Goal: Transaction & Acquisition: Purchase product/service

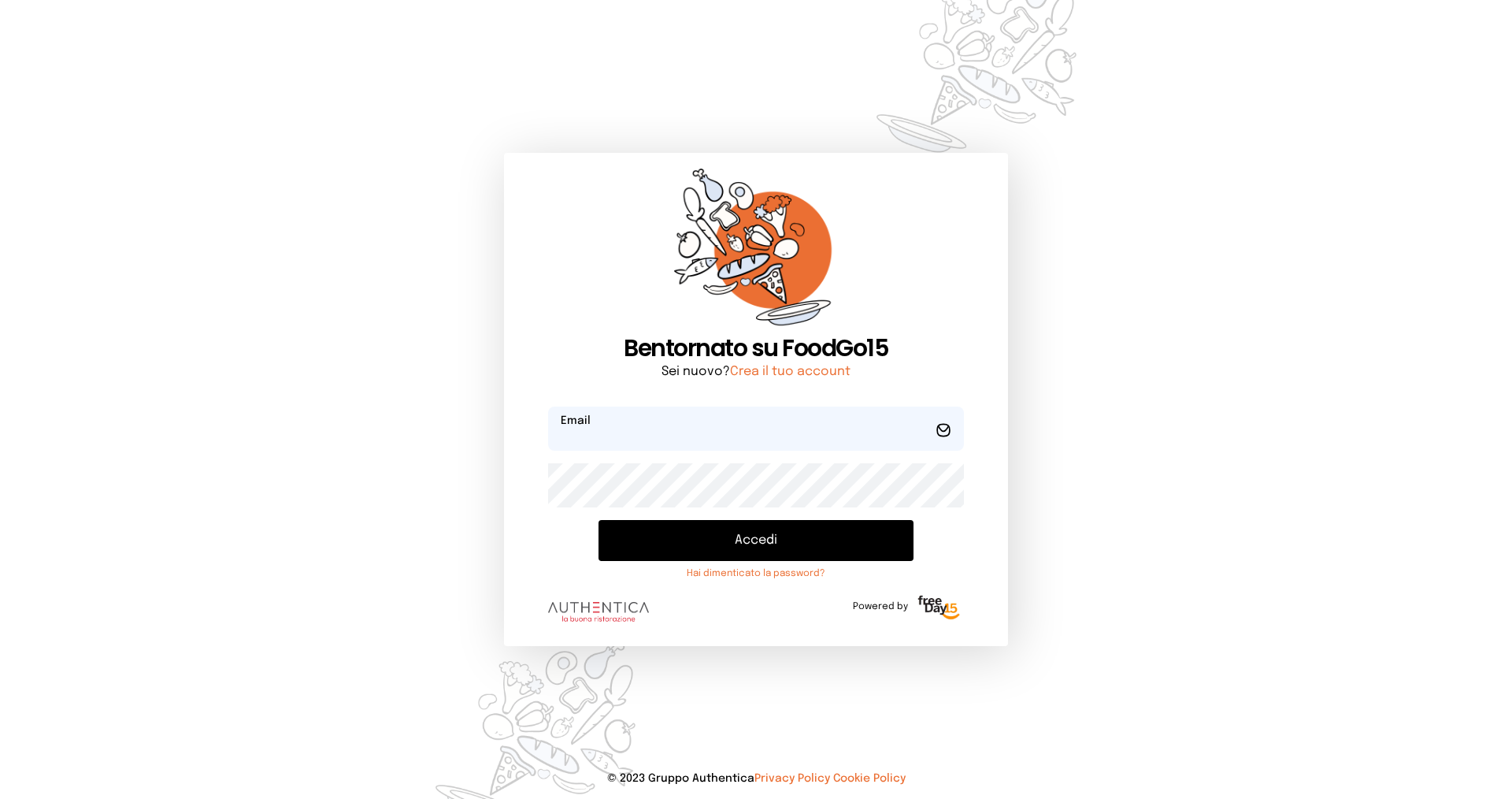
type input "**********"
click at [676, 547] on button "Accedi" at bounding box center [756, 540] width 315 height 41
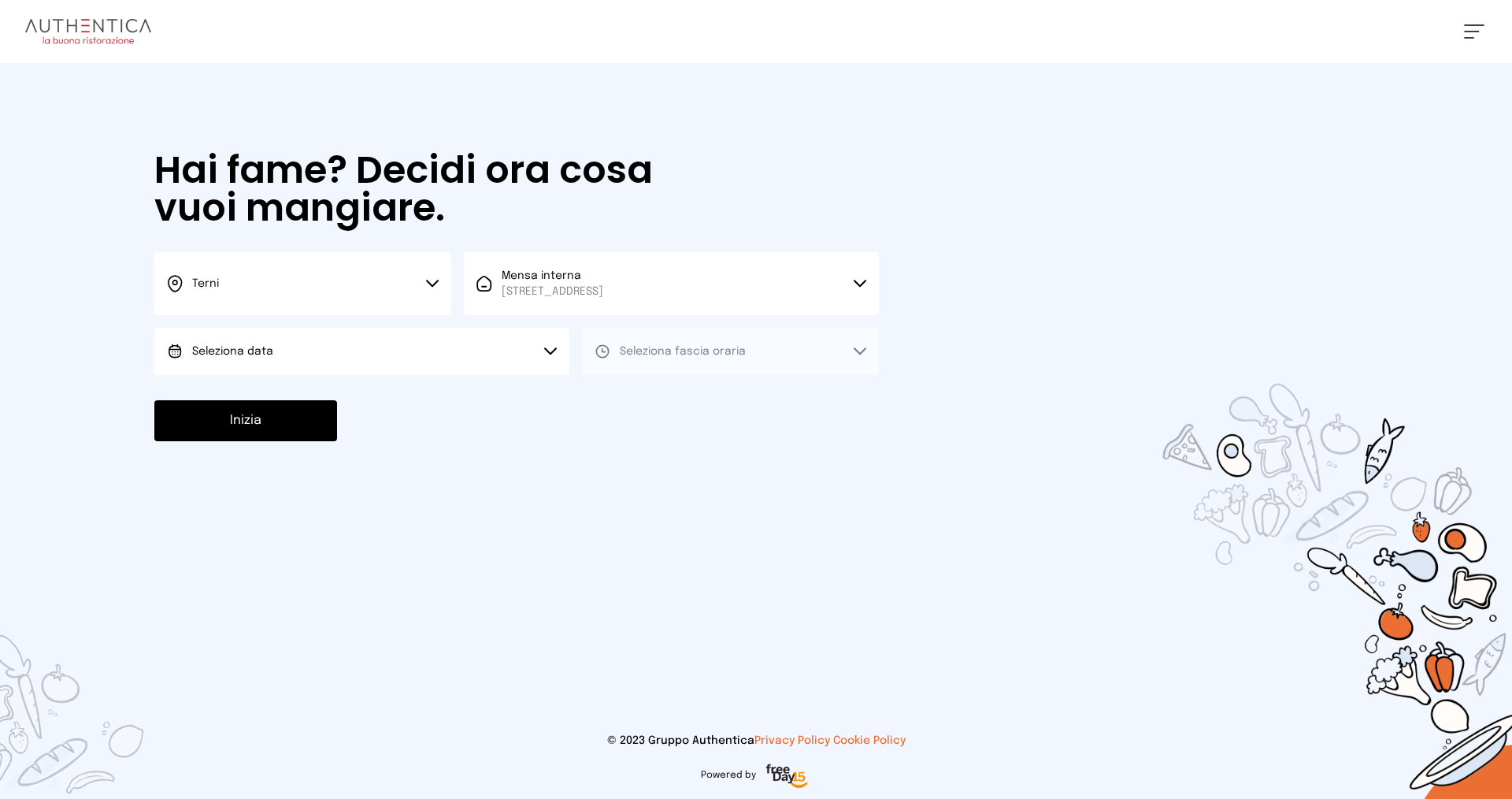
click at [359, 350] on button "Seleziona data" at bounding box center [362, 352] width 415 height 47
click at [337, 386] on li "[DATE], [DATE]" at bounding box center [362, 396] width 415 height 41
click at [660, 353] on span "Seleziona fascia oraria" at bounding box center [682, 351] width 126 height 11
click at [628, 395] on span "Pranzo" at bounding box center [638, 396] width 38 height 16
click at [254, 414] on button "Inizia" at bounding box center [246, 421] width 183 height 41
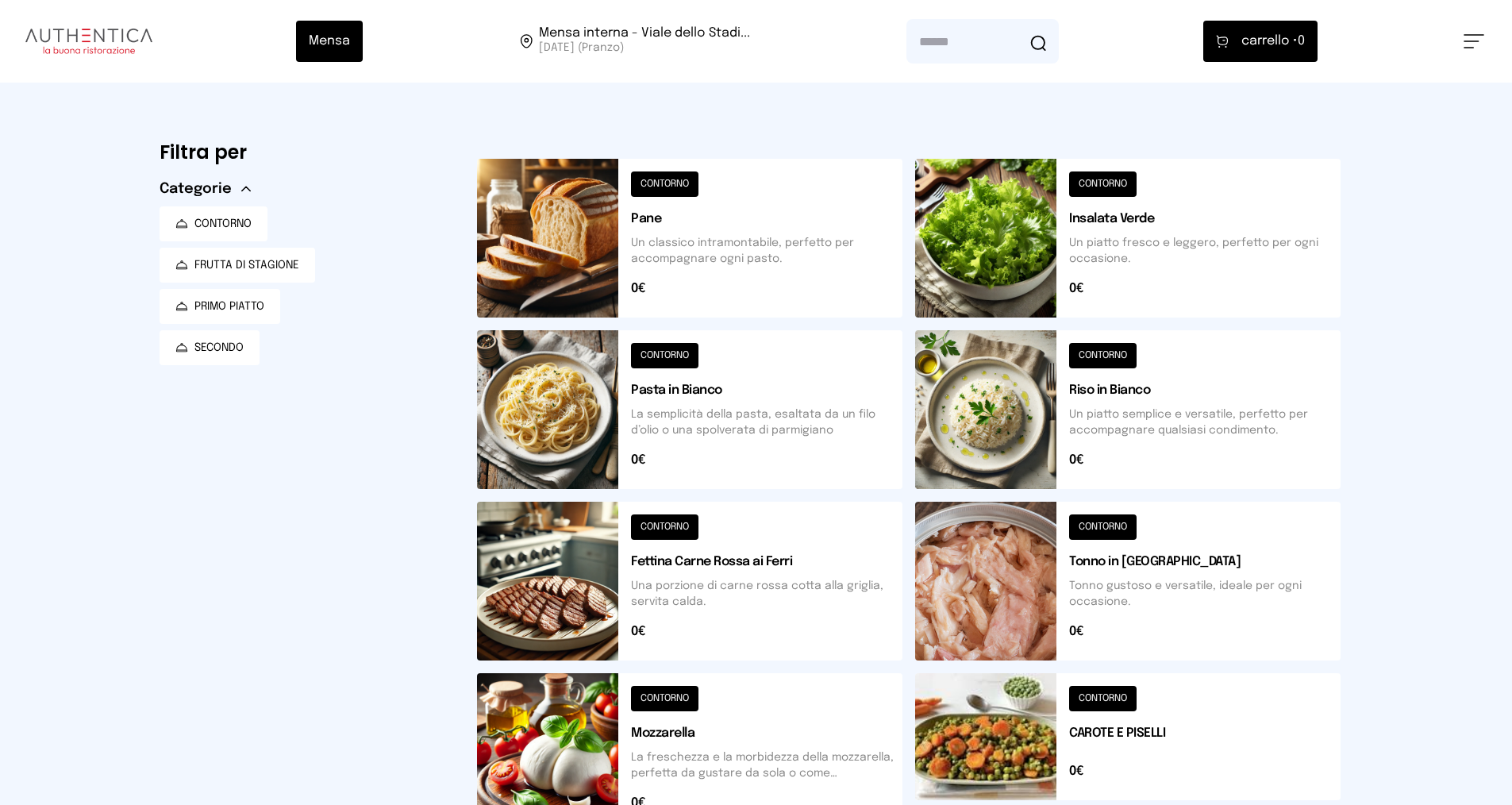
click at [1097, 388] on button at bounding box center [1127, 409] width 425 height 159
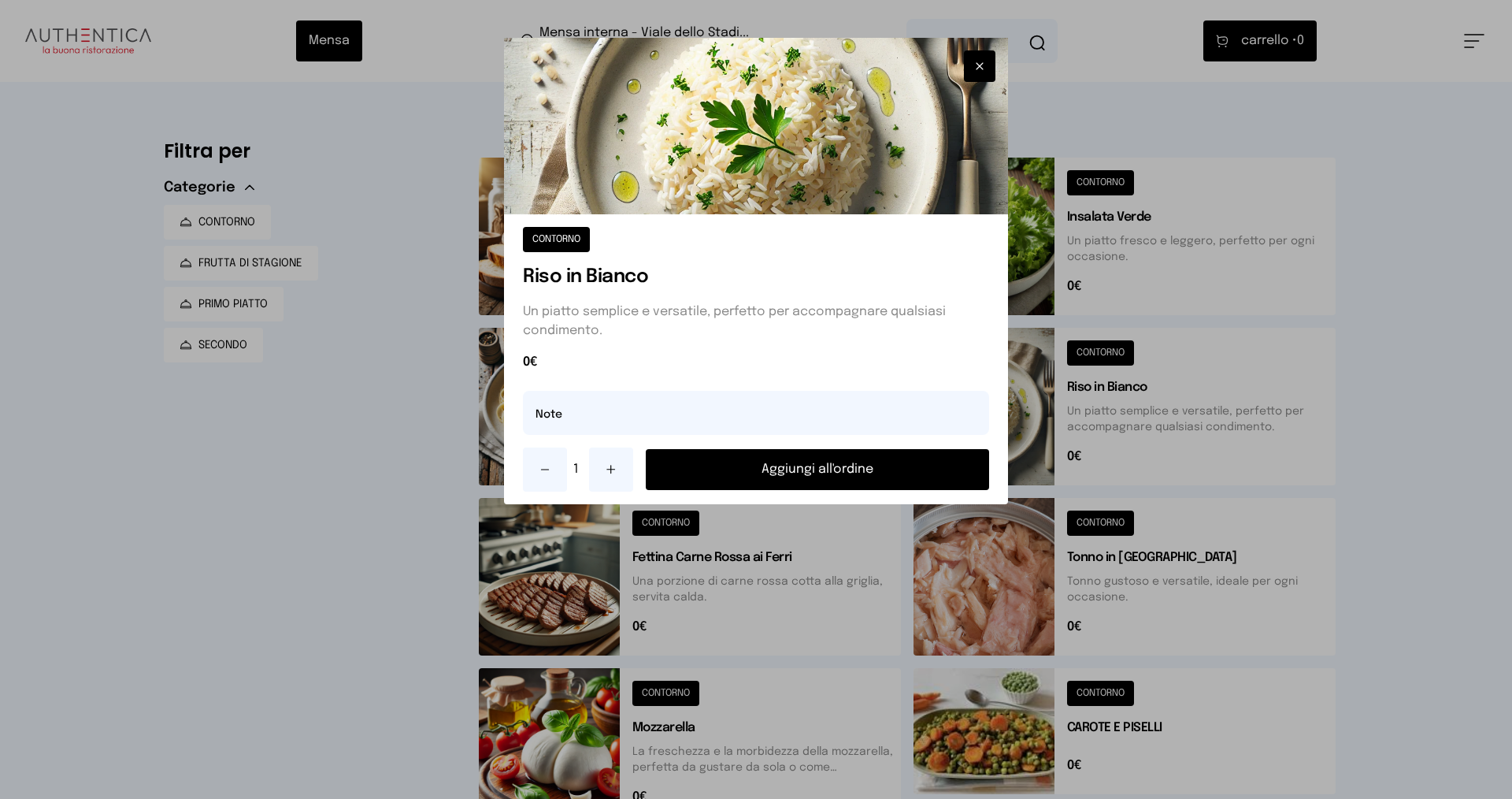
click at [798, 458] on button "Aggiungi all'ordine" at bounding box center [817, 470] width 344 height 41
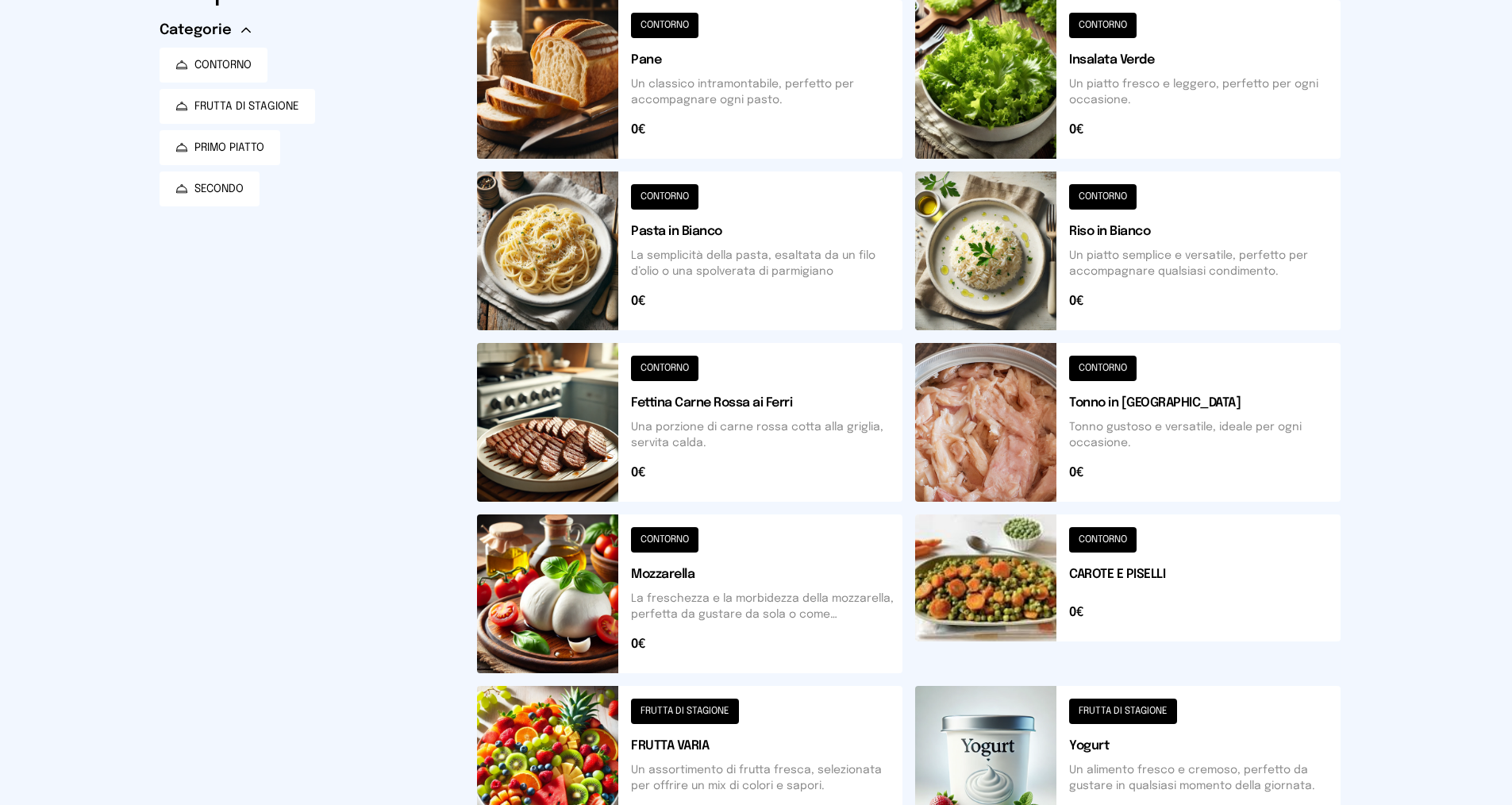
scroll to position [318, 0]
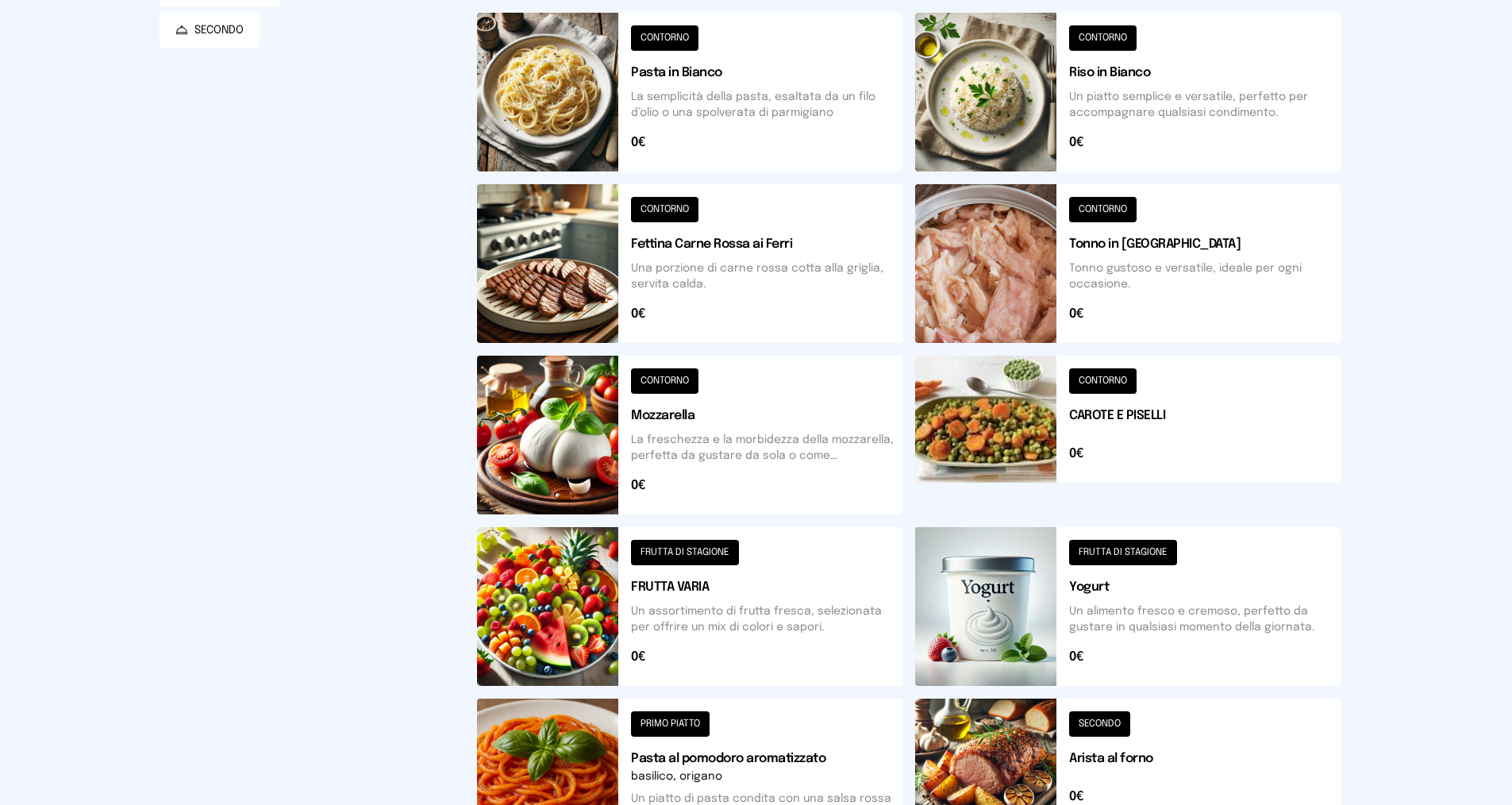
click at [669, 592] on button at bounding box center [689, 606] width 425 height 159
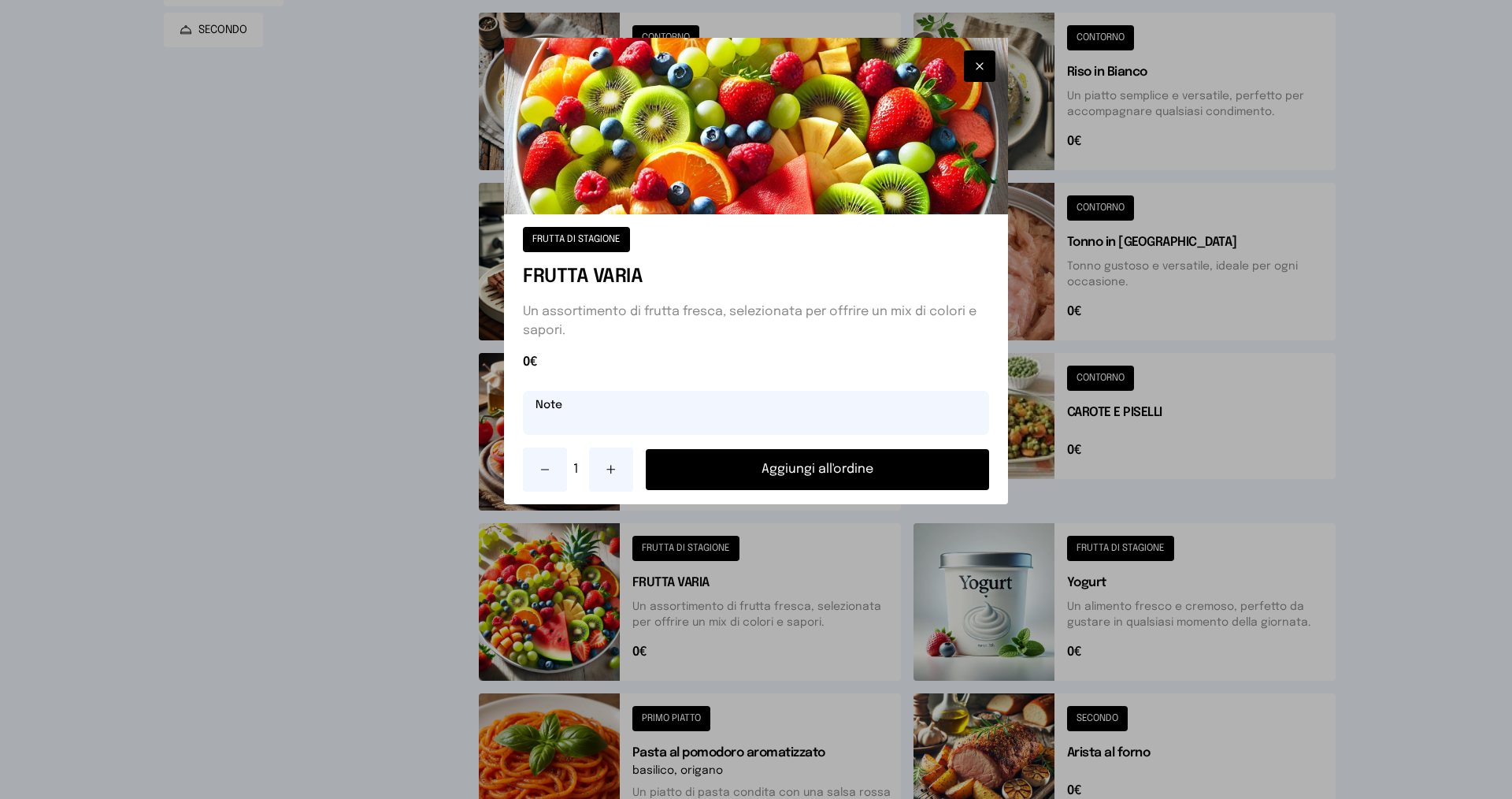
click at [551, 422] on input "text" at bounding box center [756, 412] width 466 height 44
type input "**********"
click at [790, 467] on button "Aggiungi all'ordine" at bounding box center [817, 470] width 344 height 41
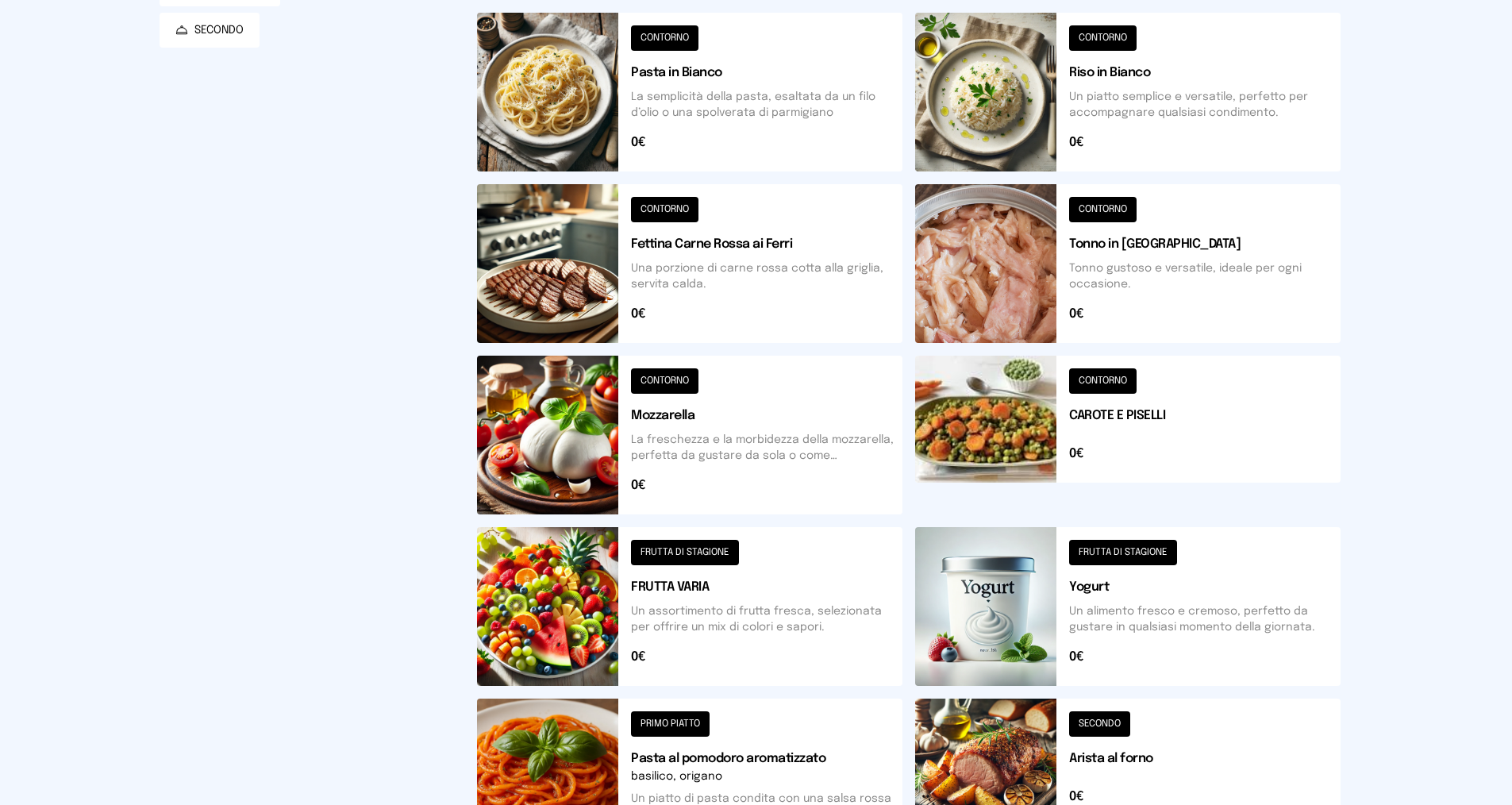
click at [1105, 584] on button at bounding box center [1127, 606] width 425 height 159
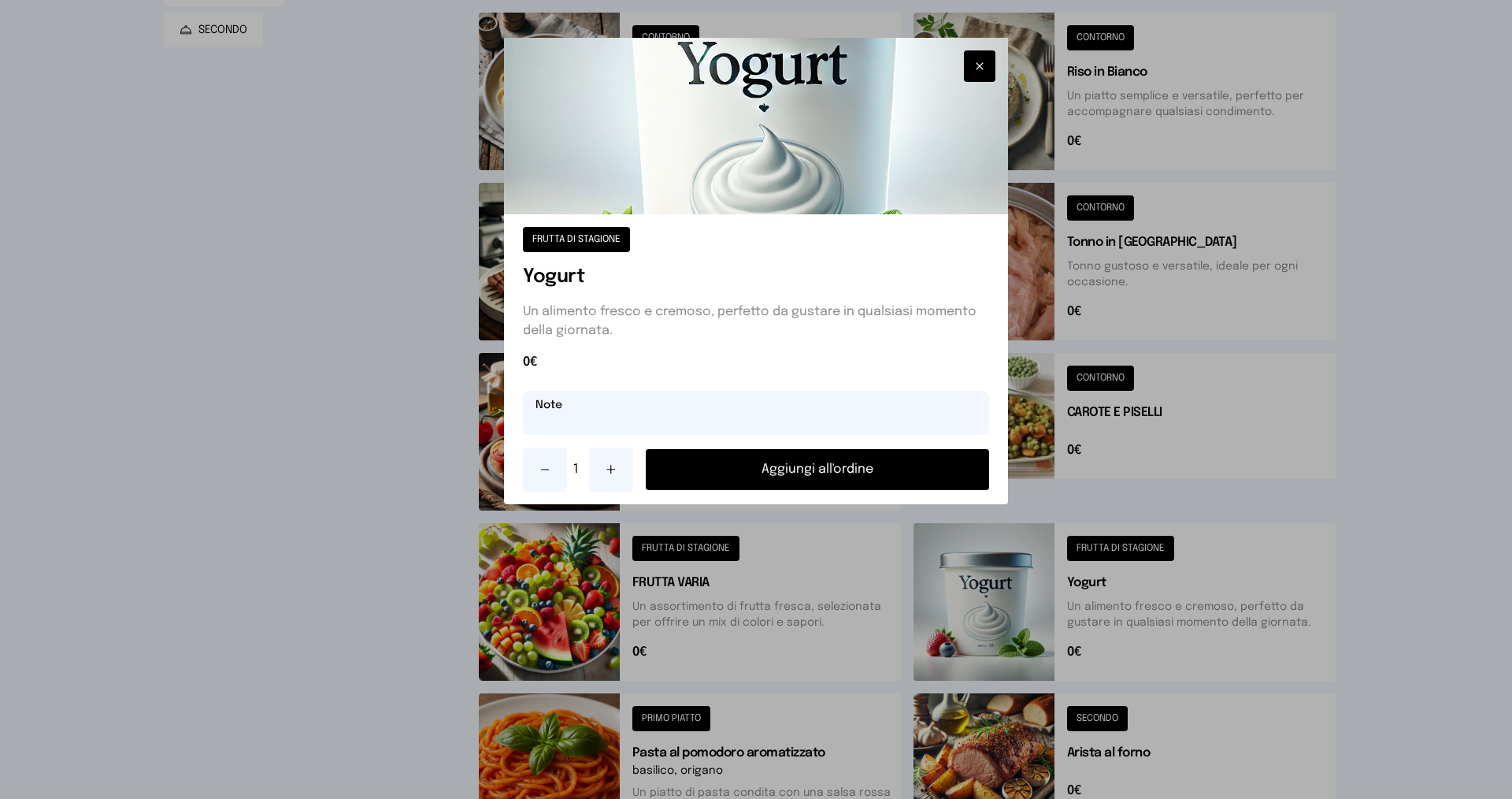
click at [605, 419] on input "text" at bounding box center [756, 412] width 466 height 44
type input "**********"
click at [857, 466] on button "Aggiungi all'ordine" at bounding box center [817, 470] width 344 height 41
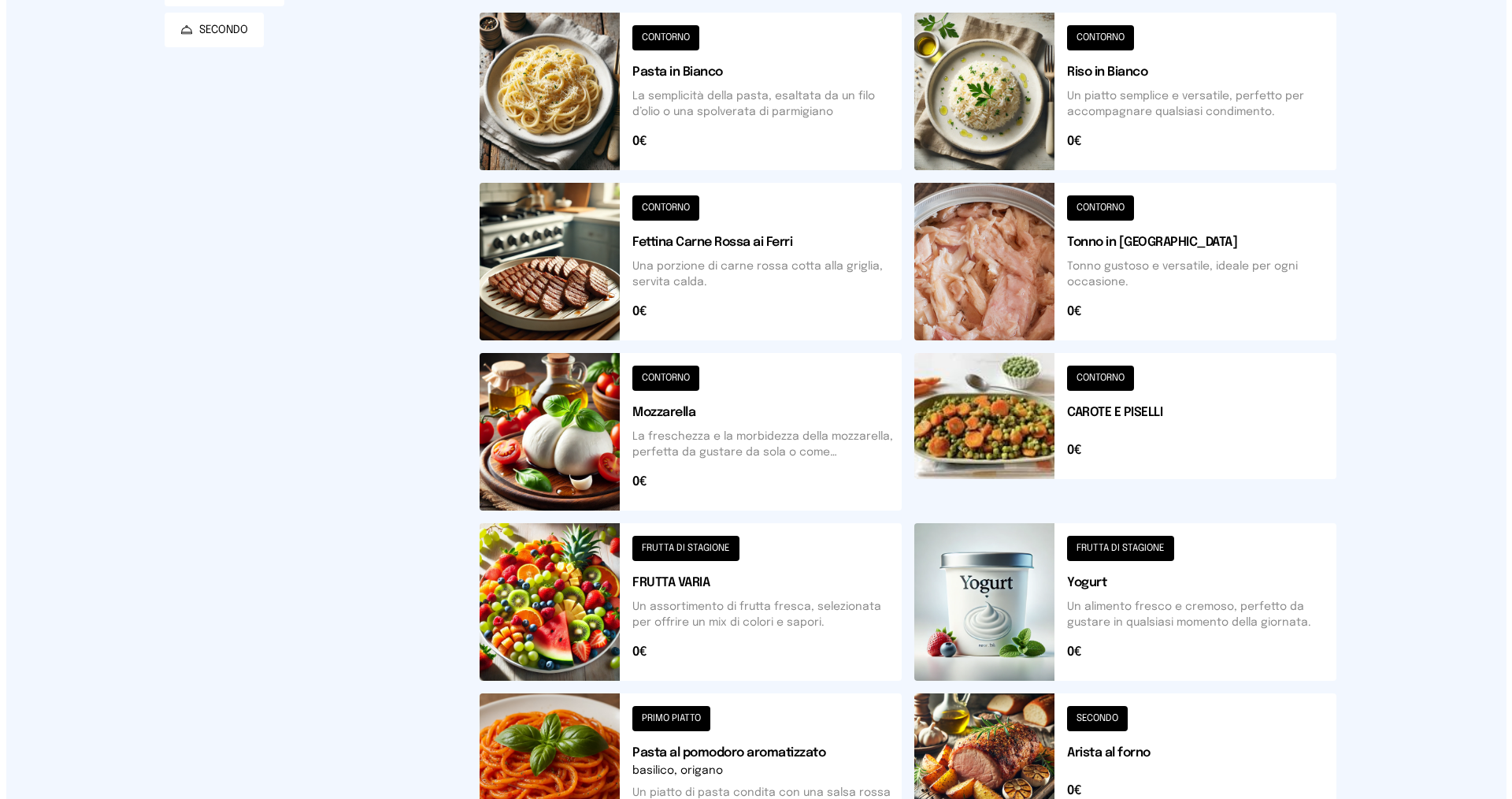
scroll to position [0, 0]
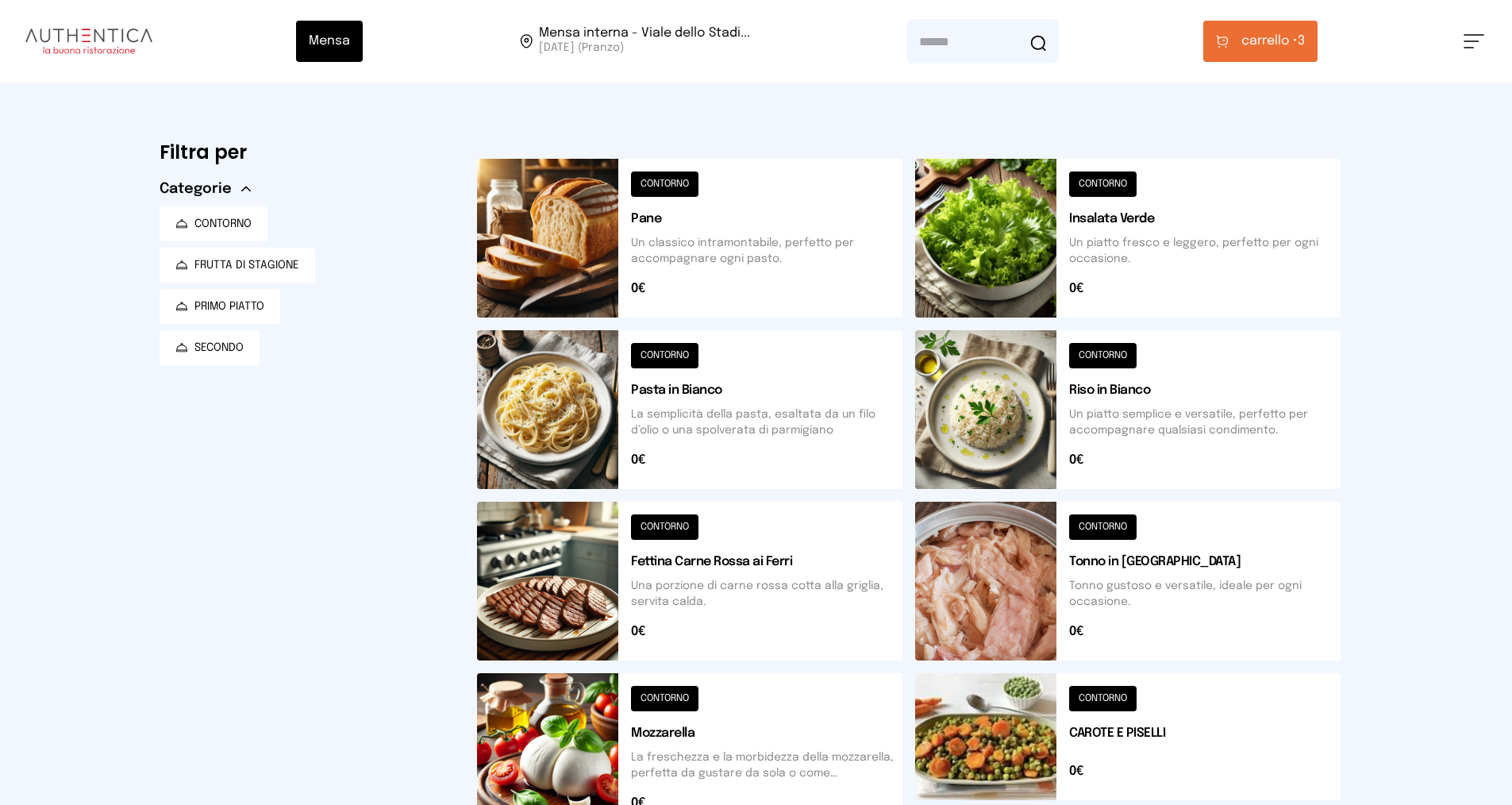
click at [1295, 34] on span "carrello •" at bounding box center [1269, 40] width 56 height 19
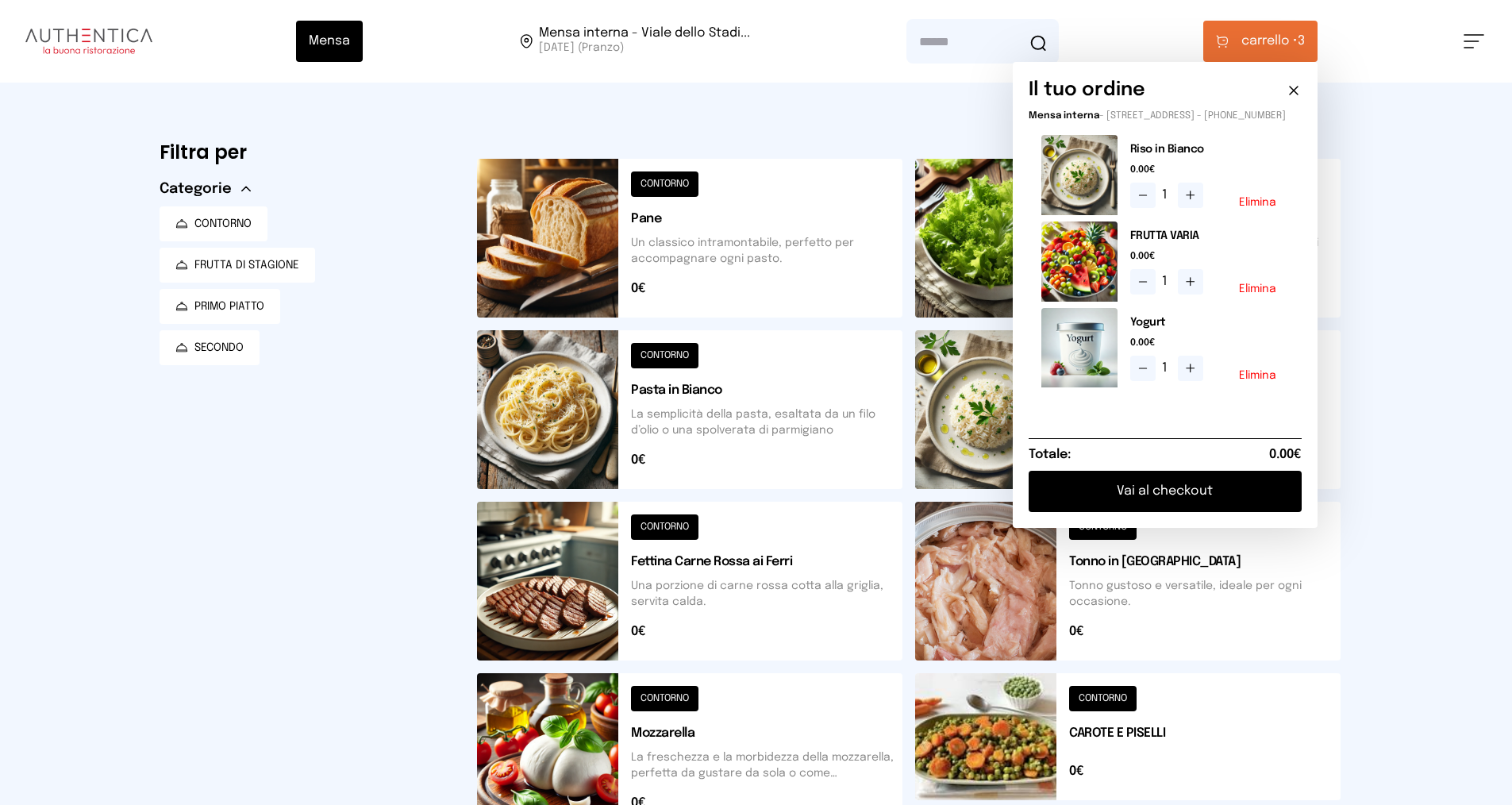
click at [1132, 501] on button "Vai al checkout" at bounding box center [1165, 491] width 273 height 41
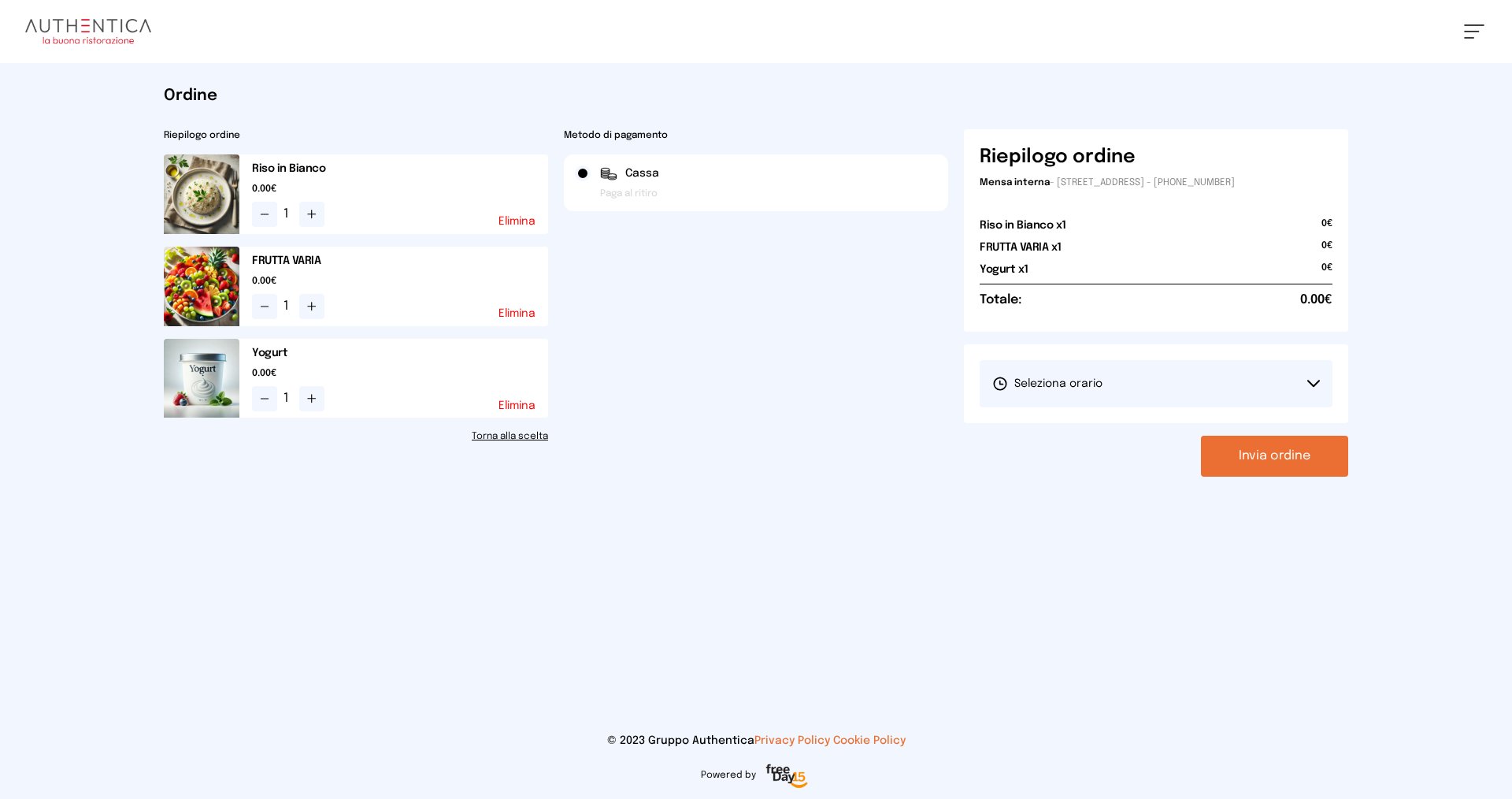
click at [1064, 370] on button "Seleziona orario" at bounding box center [1156, 384] width 353 height 47
click at [1064, 424] on span "1° Turno (13:00 - 15:00)" at bounding box center [1052, 428] width 119 height 16
click at [1257, 453] on button "Invia ordine" at bounding box center [1274, 456] width 148 height 41
